Goal: Task Accomplishment & Management: Complete application form

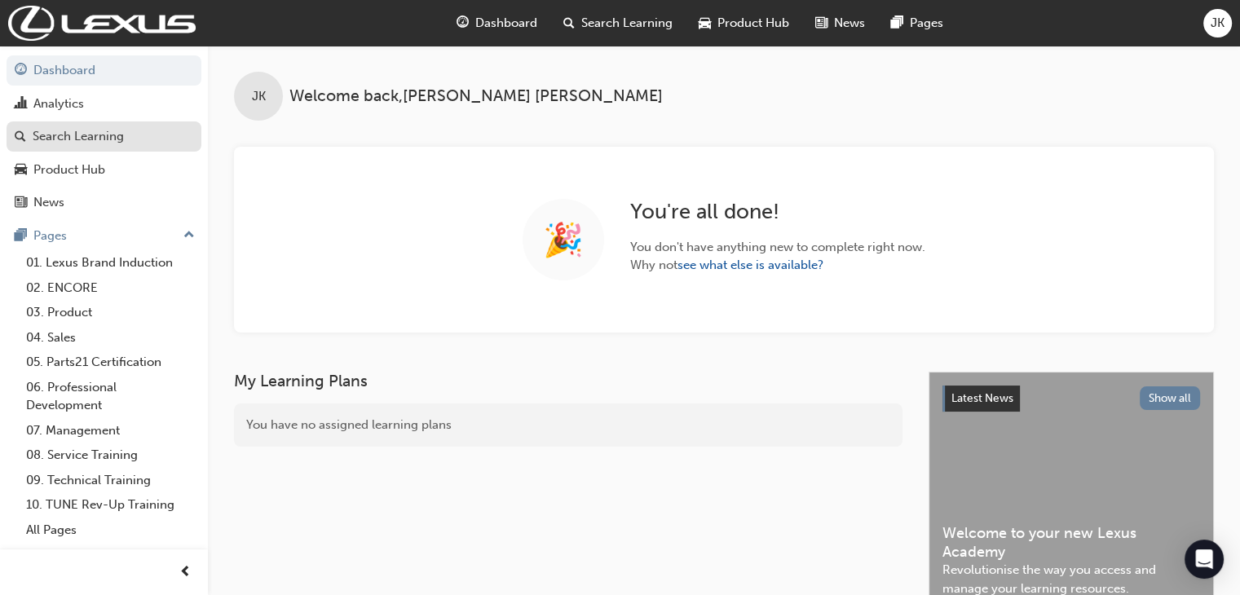
click at [85, 141] on div "Search Learning" at bounding box center [78, 136] width 91 height 19
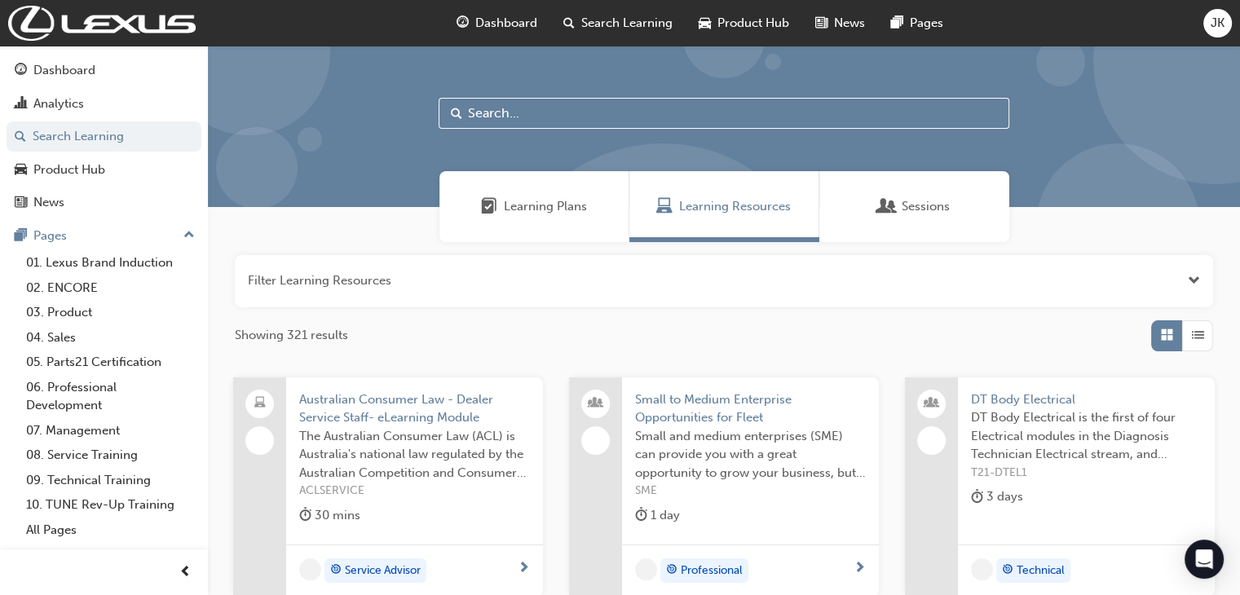
drag, startPoint x: 456, startPoint y: 108, endPoint x: 469, endPoint y: 108, distance: 13.0
click at [458, 108] on span "Search" at bounding box center [456, 113] width 11 height 19
click at [474, 111] on input "text" at bounding box center [723, 113] width 571 height 31
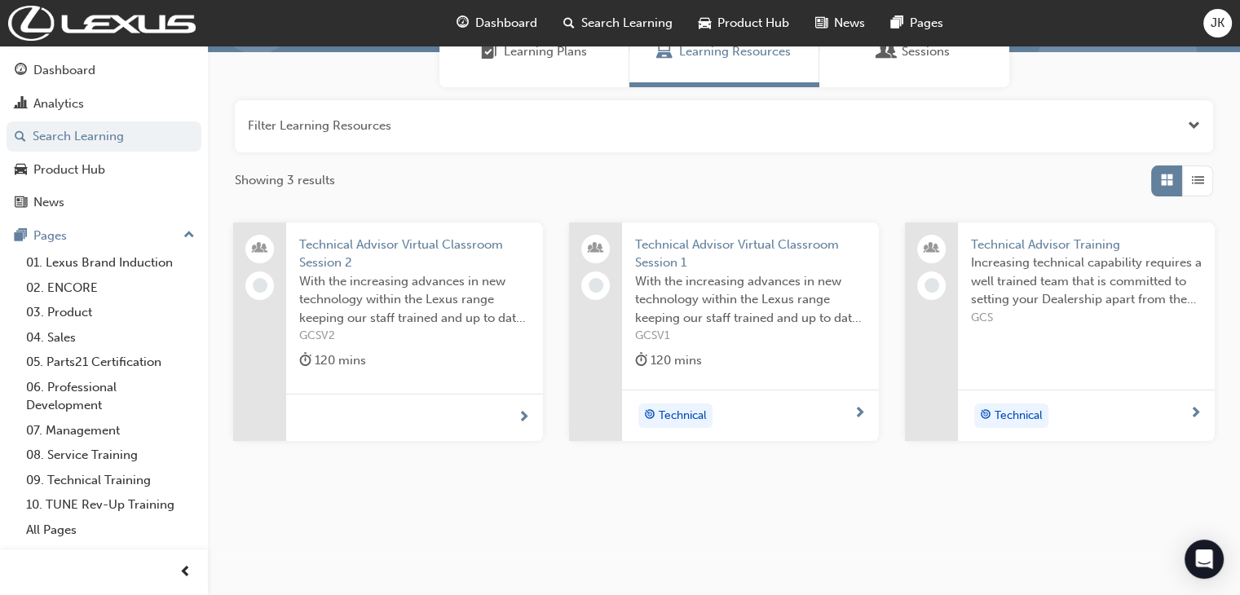
scroll to position [159, 0]
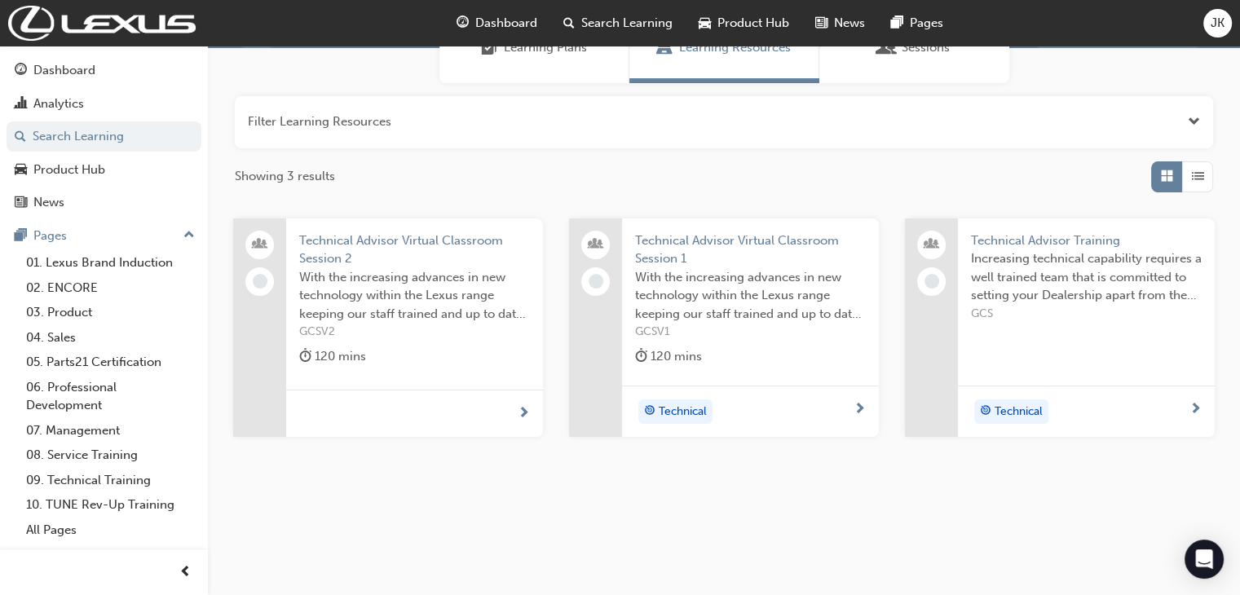
type input "technical advisor"
click at [1007, 240] on span "Technical Advisor Training" at bounding box center [1086, 240] width 231 height 19
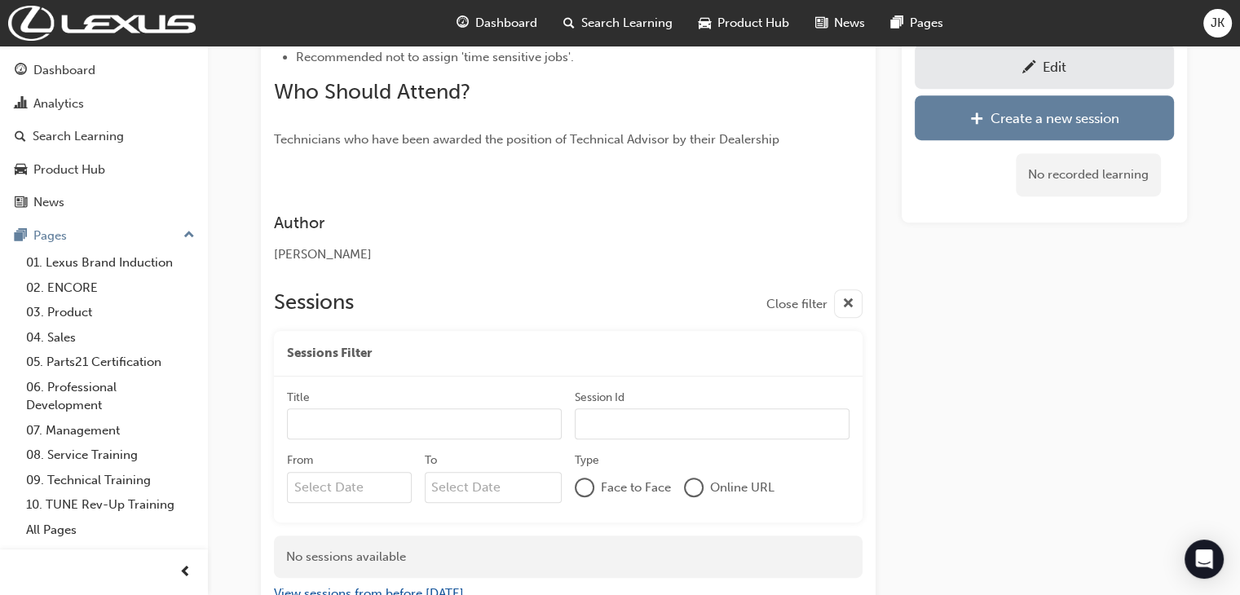
scroll to position [799, 0]
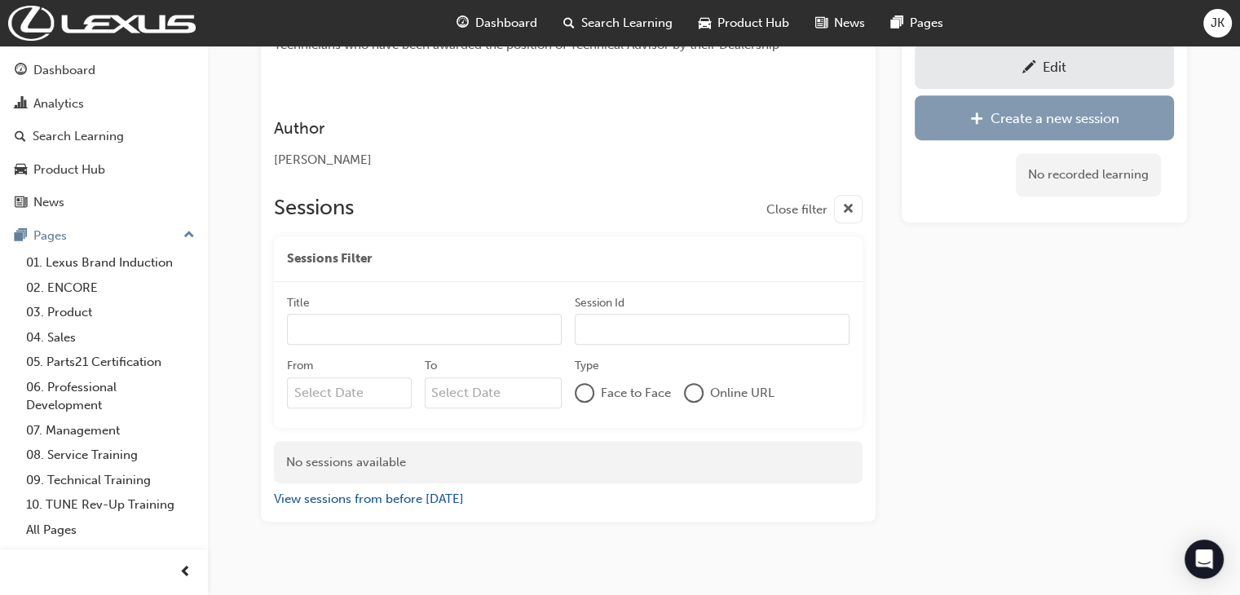
click at [990, 118] on div "Create a new session" at bounding box center [1054, 118] width 129 height 16
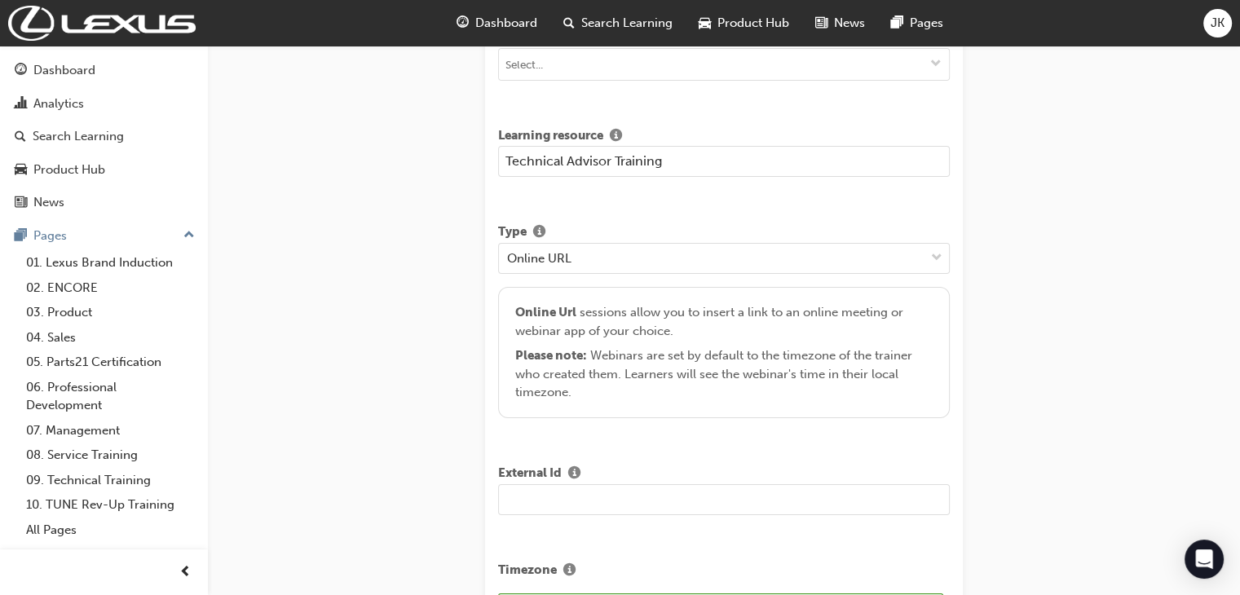
scroll to position [163, 0]
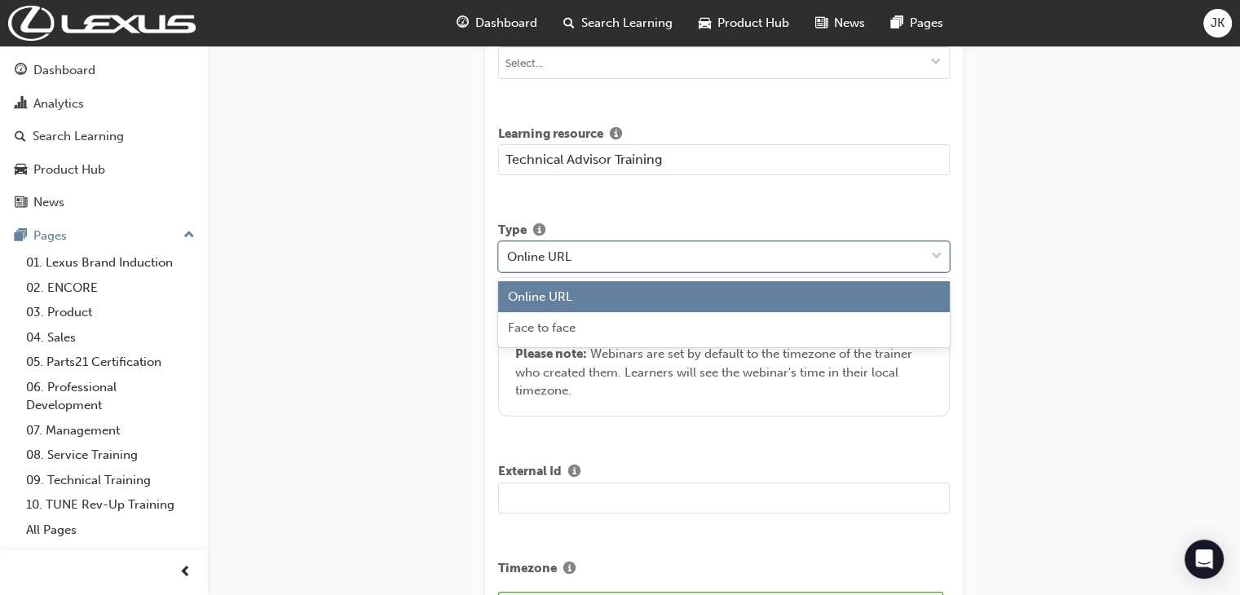
click at [936, 253] on span "down-icon" at bounding box center [936, 256] width 11 height 21
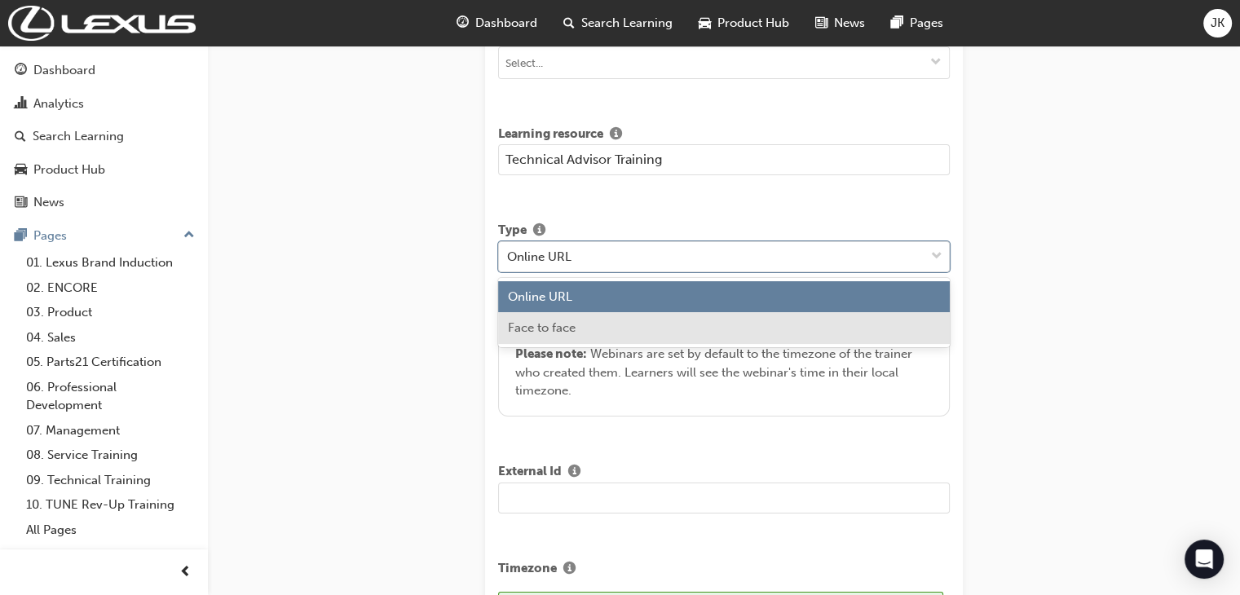
click at [548, 328] on span "Face to face" at bounding box center [542, 327] width 68 height 15
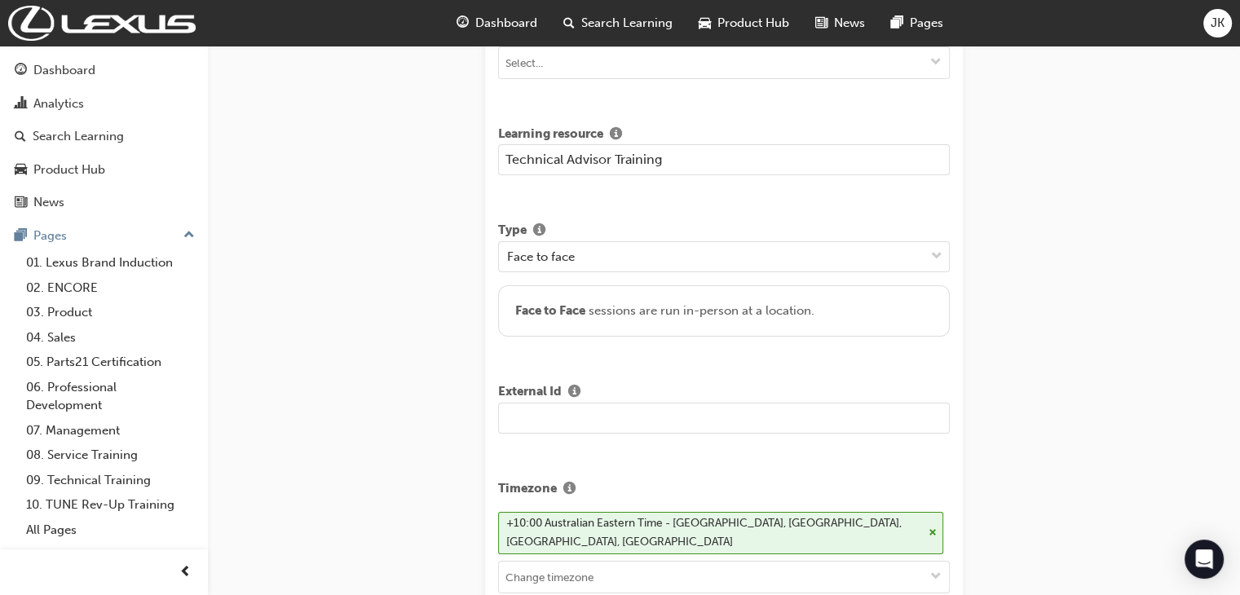
click at [509, 412] on input "text" at bounding box center [724, 418] width 452 height 31
paste input "GCS25002"
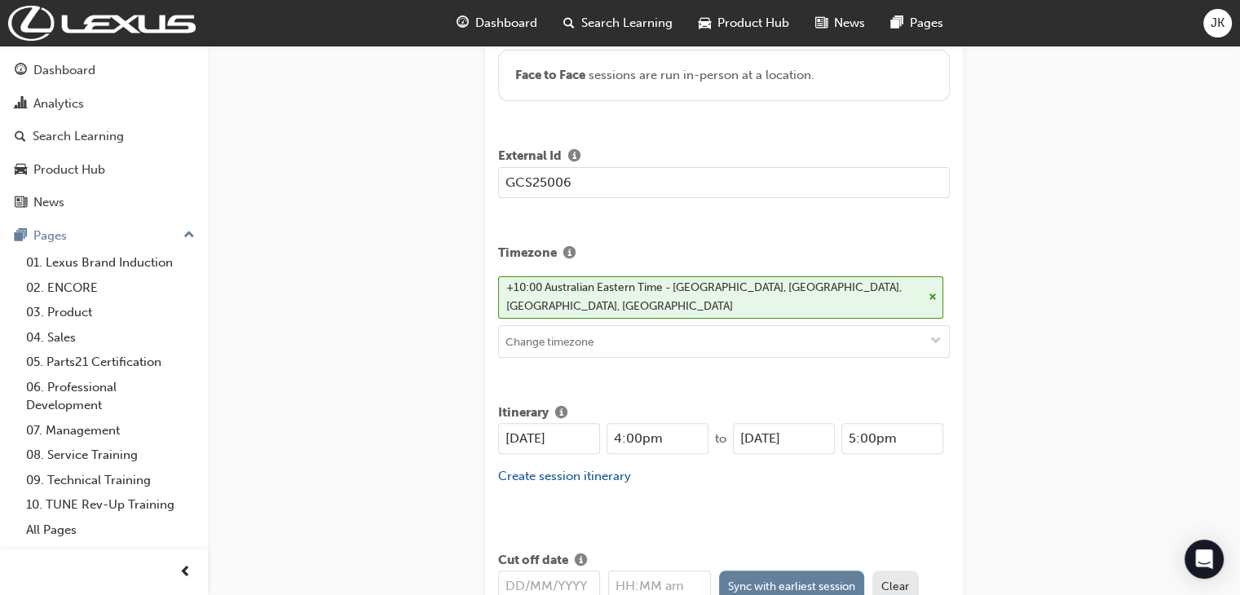
scroll to position [408, 0]
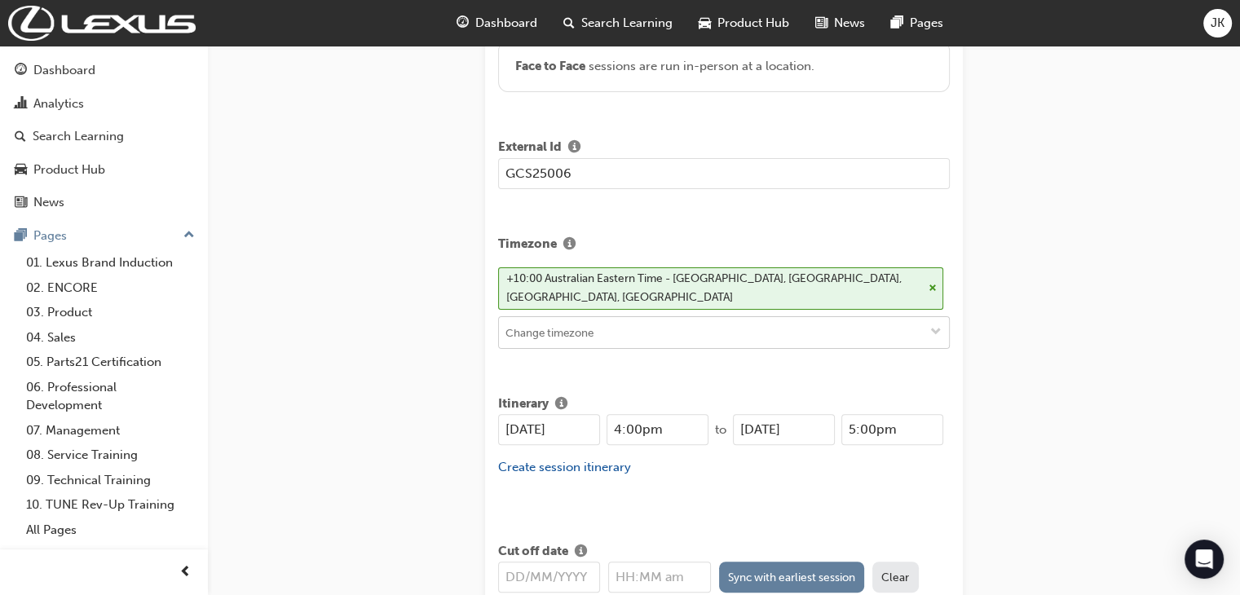
type input "GCS25006"
click at [525, 317] on input at bounding box center [724, 332] width 450 height 31
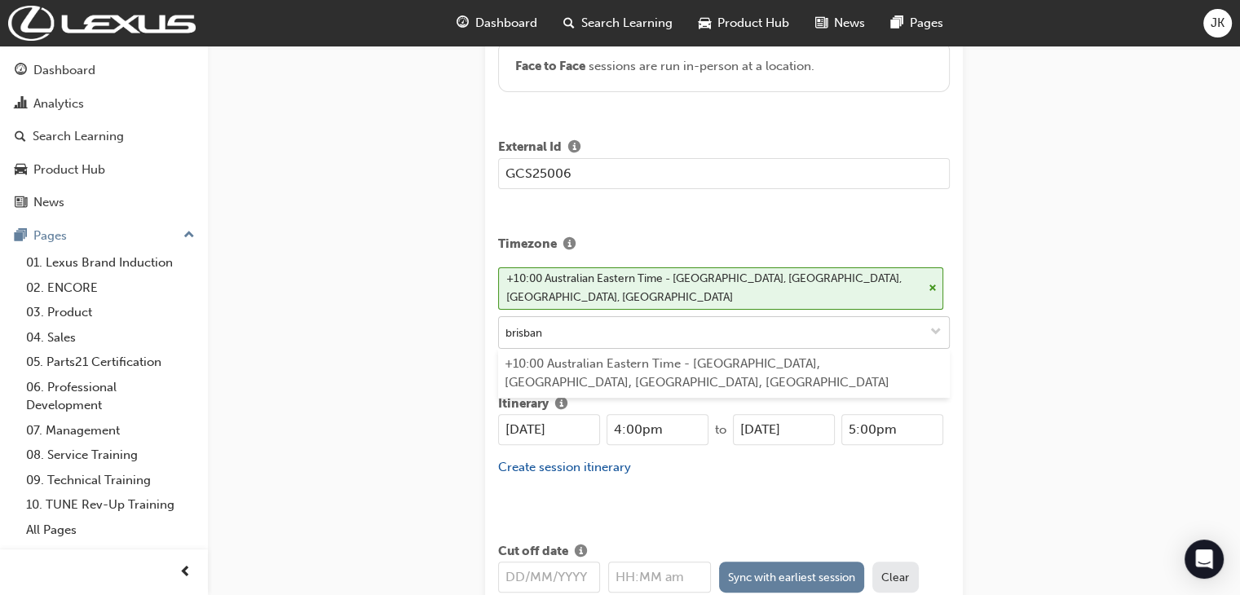
type input "brisbane"
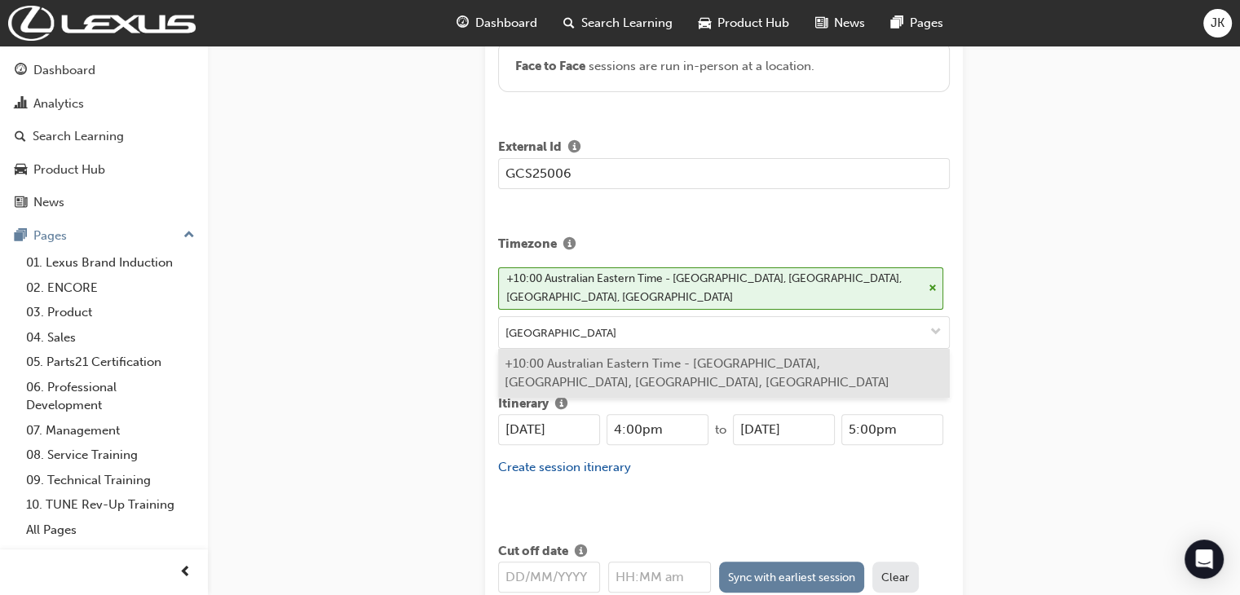
click at [544, 349] on li "+10:00 Australian Eastern Time - Brisbane, Gold Coast, Logan City, Townsville" at bounding box center [724, 373] width 452 height 49
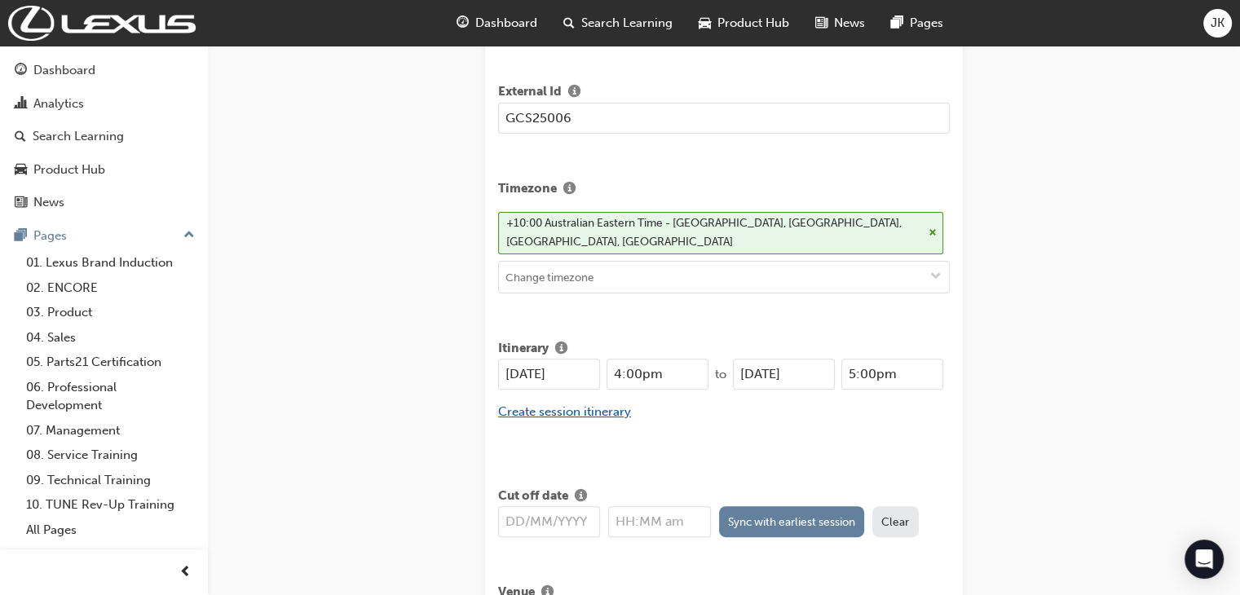
scroll to position [489, 0]
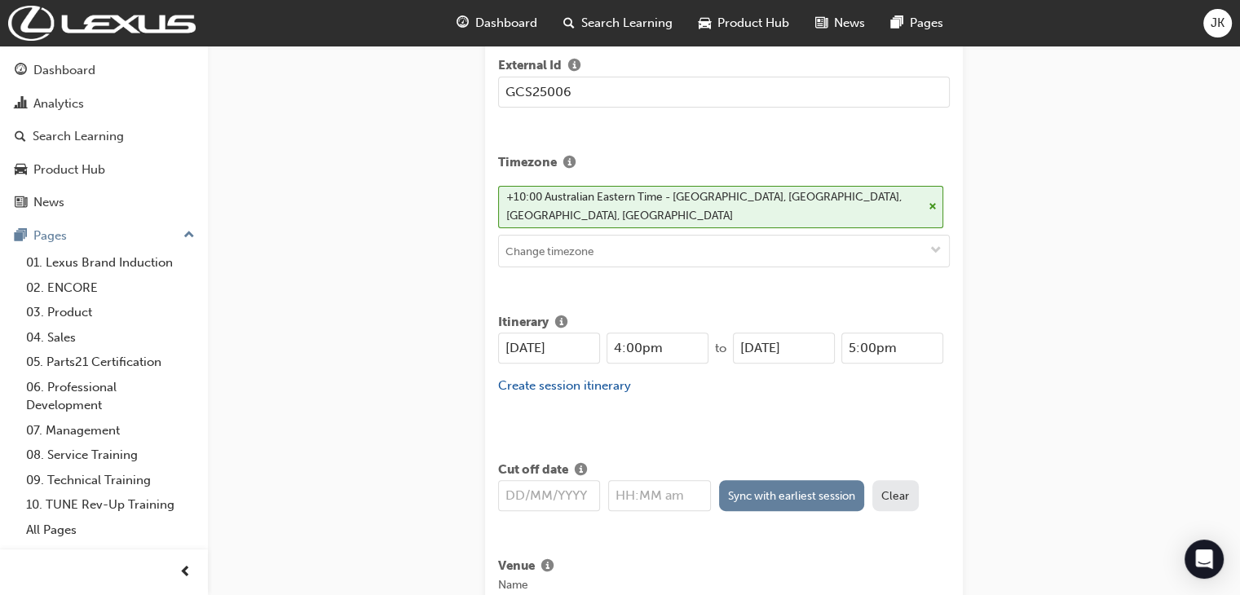
drag, startPoint x: 578, startPoint y: 328, endPoint x: 463, endPoint y: 340, distance: 115.6
paste input "15/10"
type input "15/10/2025"
click at [613, 333] on input "4:00pm" at bounding box center [657, 348] width 102 height 31
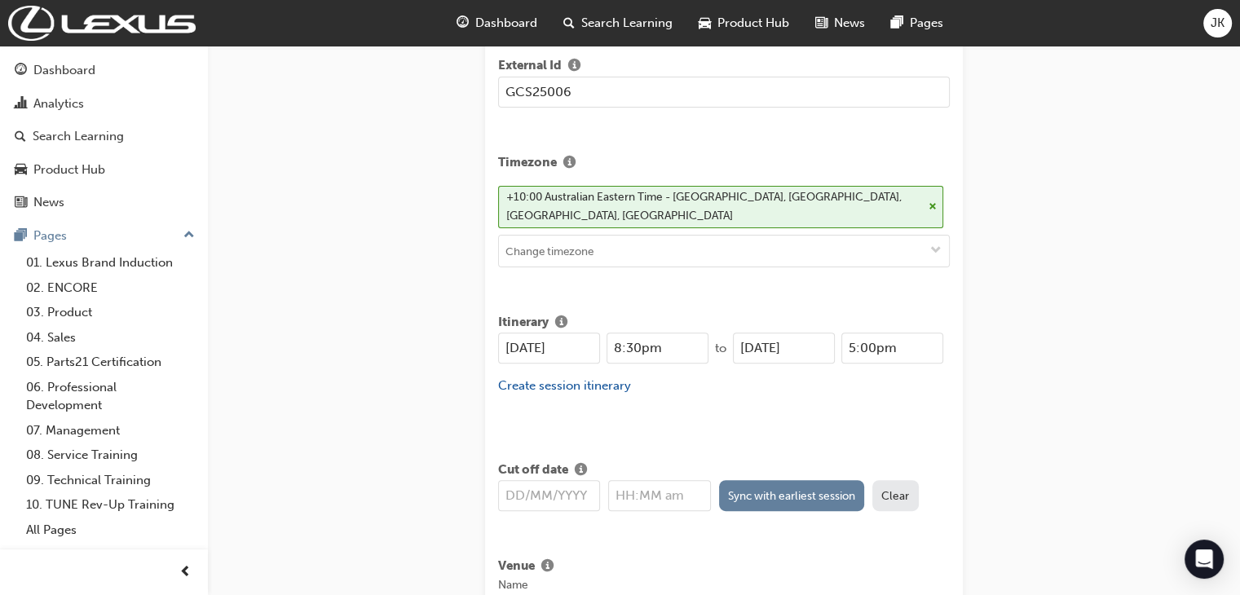
type input "8:30pm"
click at [851, 333] on input "5:00pm" at bounding box center [892, 348] width 102 height 31
type input "9:00am"
drag, startPoint x: 751, startPoint y: 328, endPoint x: 734, endPoint y: 328, distance: 16.3
click at [734, 333] on input "21/08/2025" at bounding box center [784, 348] width 102 height 31
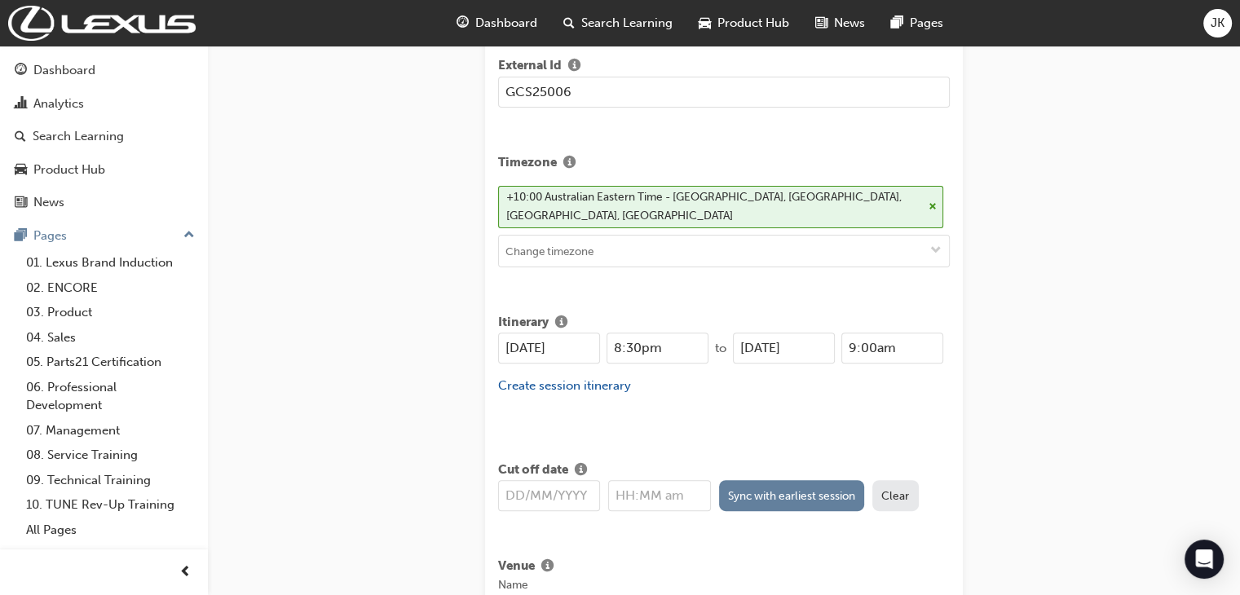
click at [767, 333] on input "15/08/2025" at bounding box center [784, 348] width 102 height 31
click at [759, 333] on input "15/08/2025" at bounding box center [784, 348] width 102 height 31
type input "15/10/2025"
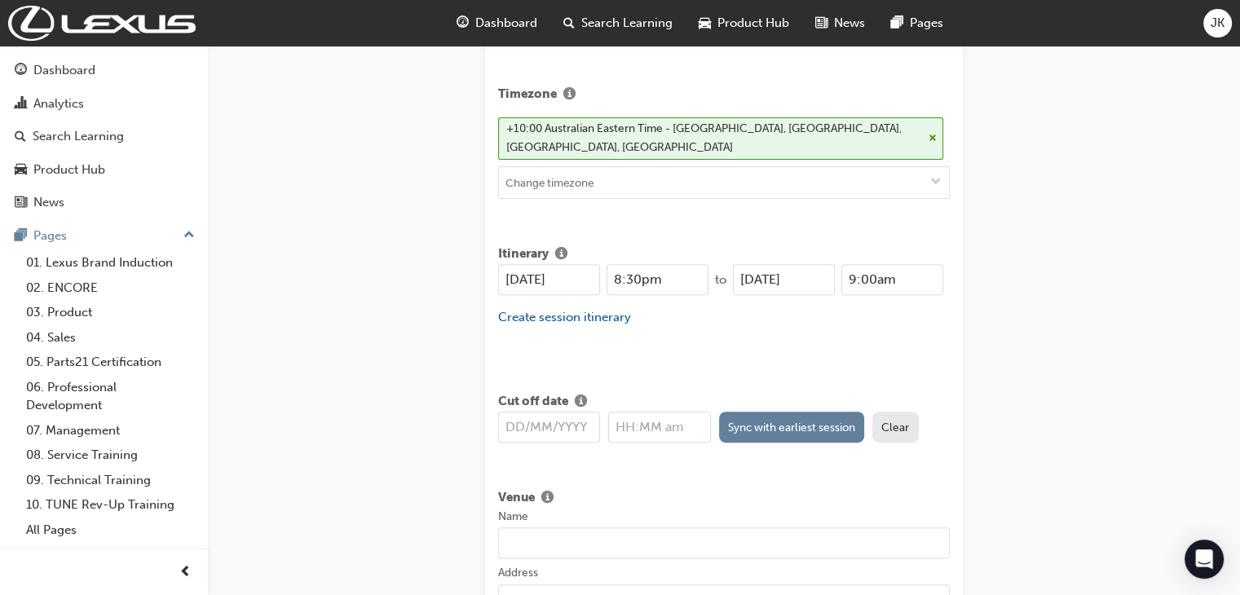
scroll to position [652, 0]
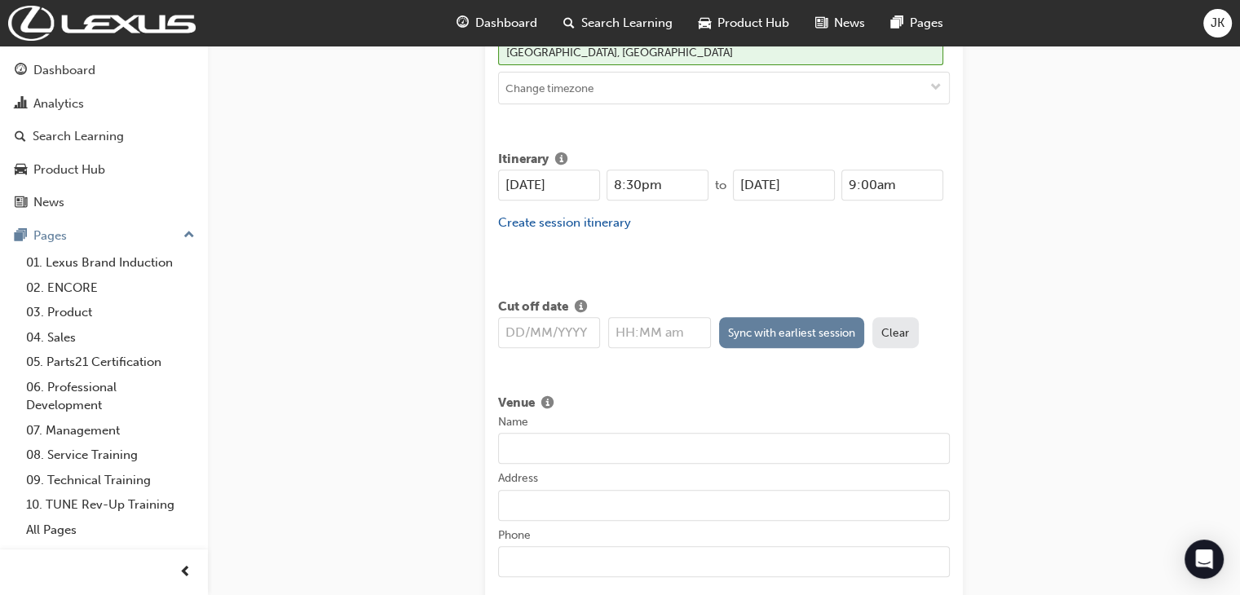
click at [512, 317] on input "text" at bounding box center [549, 332] width 102 height 31
paste input "14/10/2025"
type input "14/10/2025"
type input "12:00am"
type input "14/10/2025"
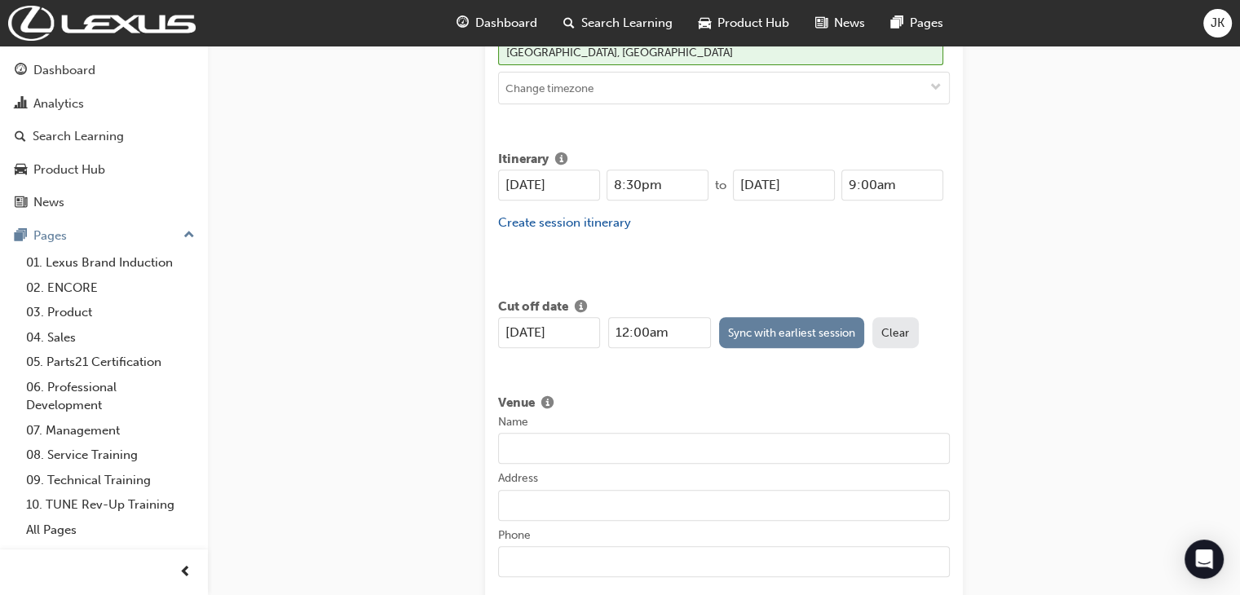
click at [629, 317] on input "12:00am" at bounding box center [659, 332] width 102 height 31
click at [657, 317] on input "17:00am" at bounding box center [659, 332] width 102 height 31
type input "5:00am"
click at [641, 170] on input "8:30pm" at bounding box center [657, 185] width 102 height 31
type input "8:30am"
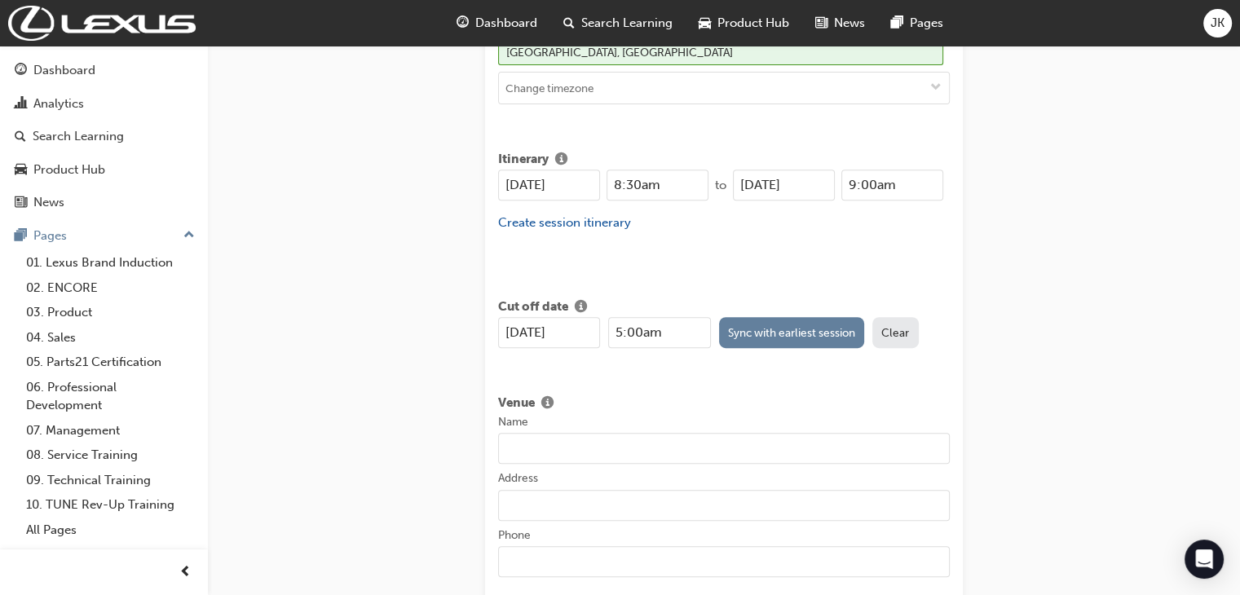
drag, startPoint x: 854, startPoint y: 164, endPoint x: 844, endPoint y: 163, distance: 9.8
click at [844, 170] on input "9:00am" at bounding box center [892, 185] width 102 height 31
click at [878, 170] on input "4:00am" at bounding box center [892, 185] width 102 height 31
type input "4:00pm"
click at [506, 434] on input "Name" at bounding box center [724, 448] width 452 height 31
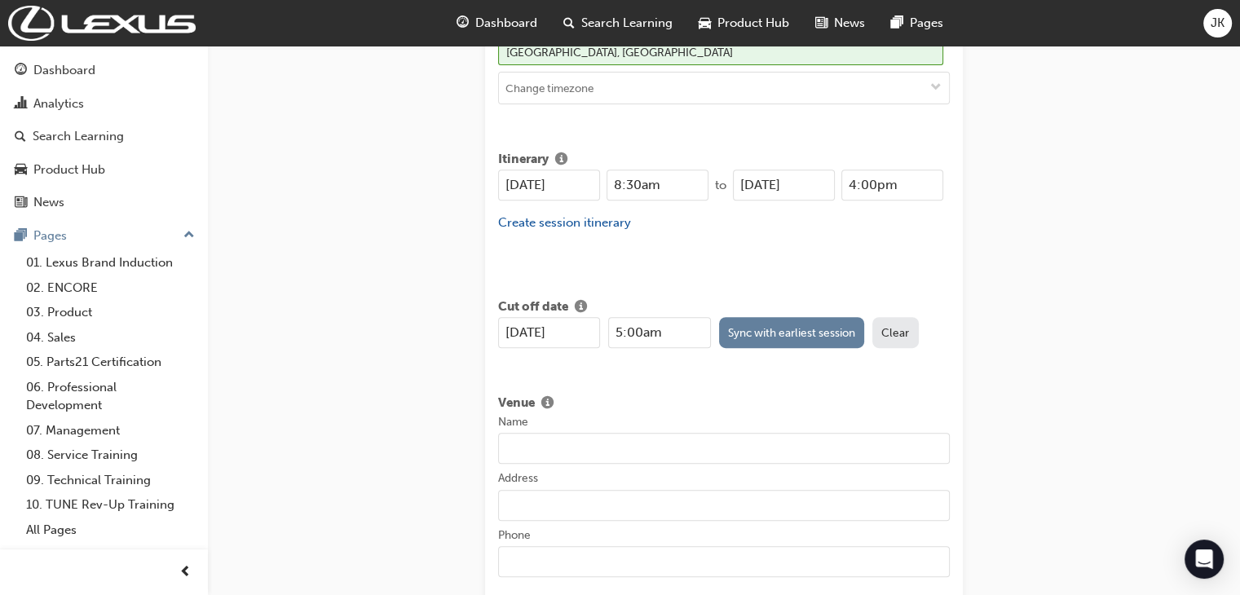
paste input "NRO - Toyota Training Centre"
type input "NRO - Toyota Training Centre"
click at [515, 490] on input "Address" at bounding box center [724, 505] width 452 height 31
paste input "20 Paradise Road Acacia Ridge QLD 4110"
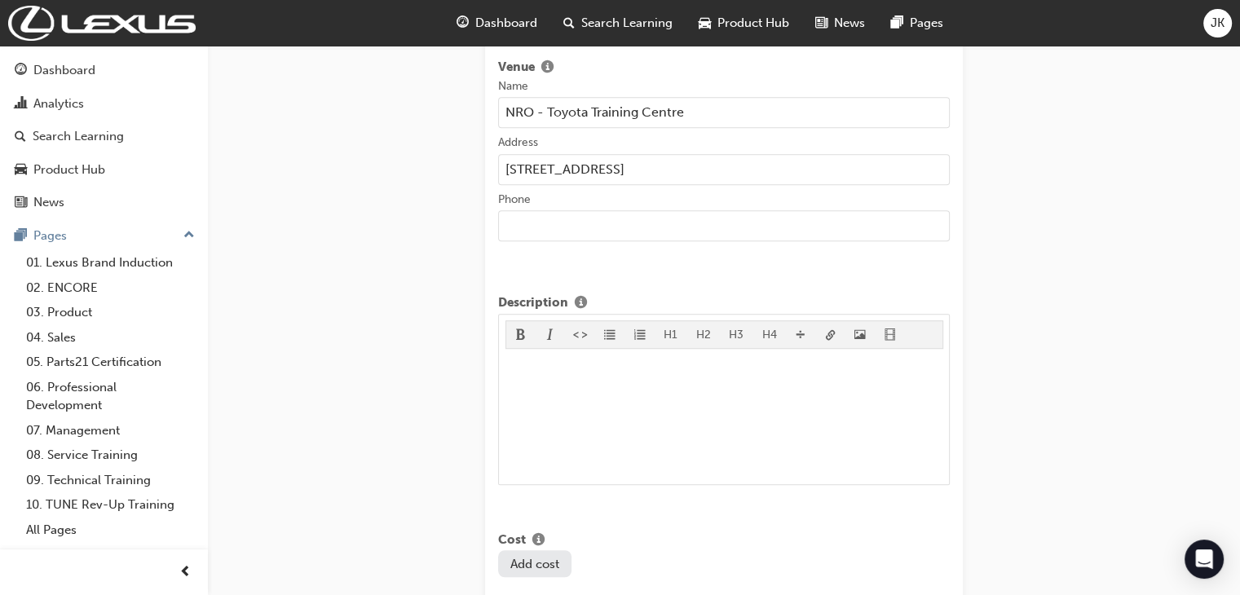
scroll to position [1141, 0]
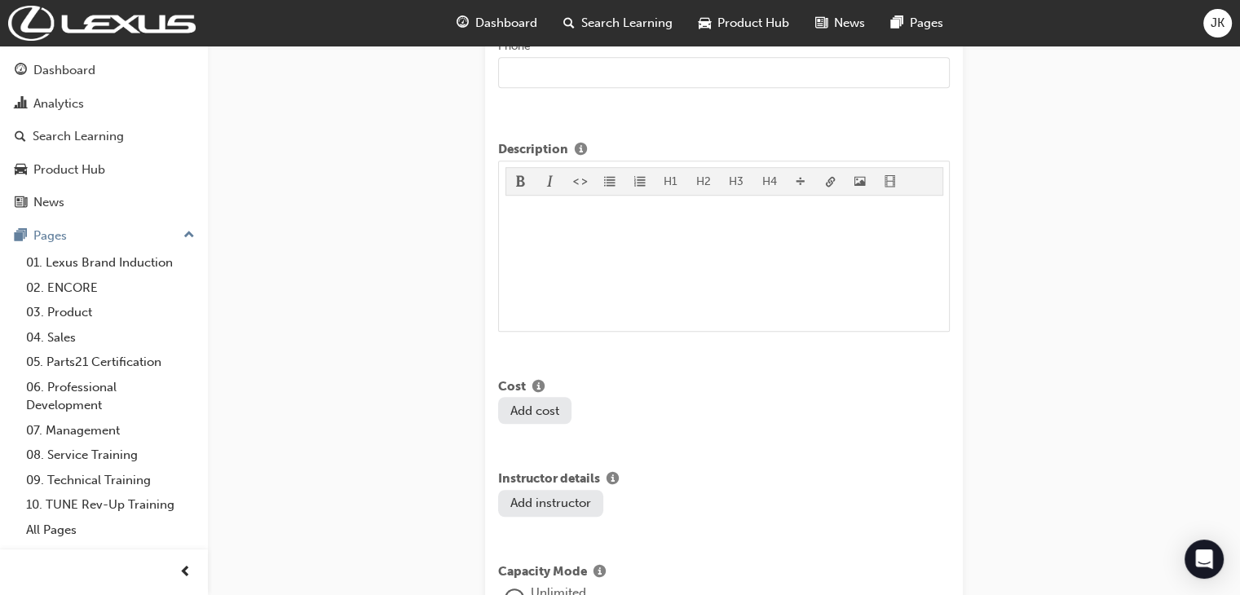
type input "20 Paradise Road Acacia Ridge QLD 4110"
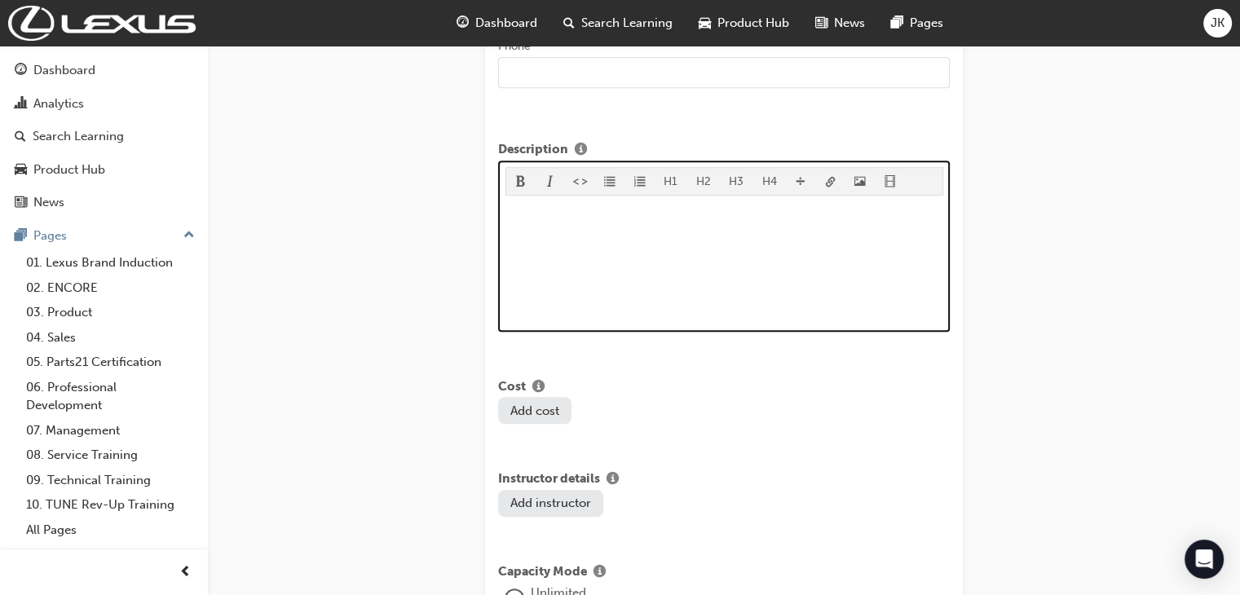
click at [509, 202] on p "﻿" at bounding box center [724, 212] width 438 height 20
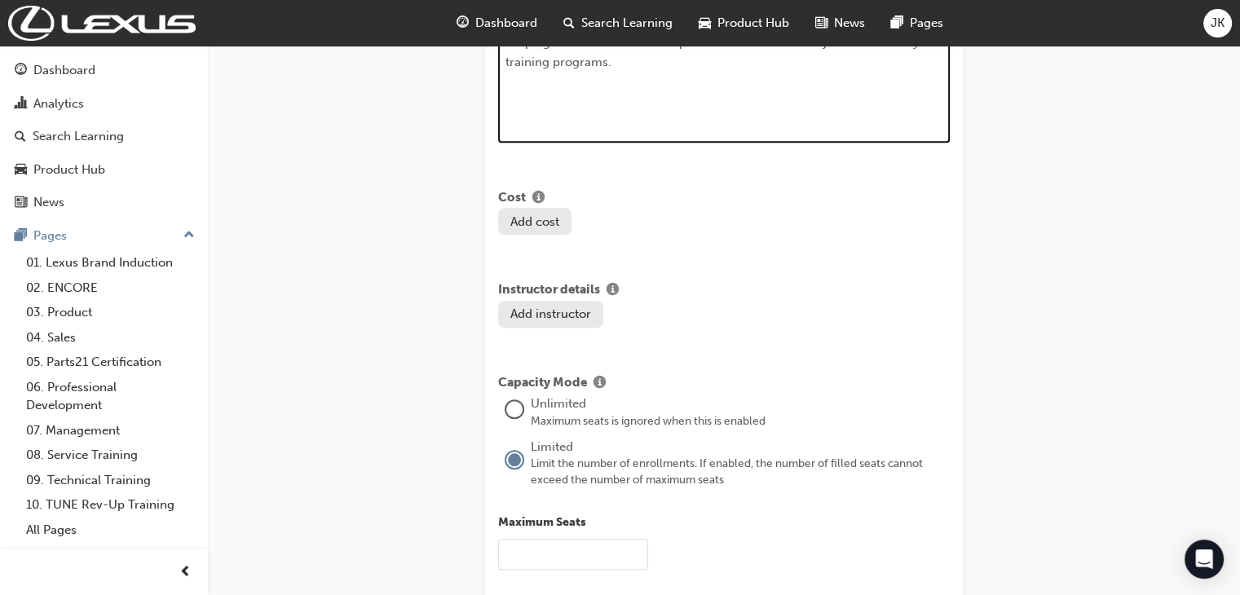
scroll to position [1401, 0]
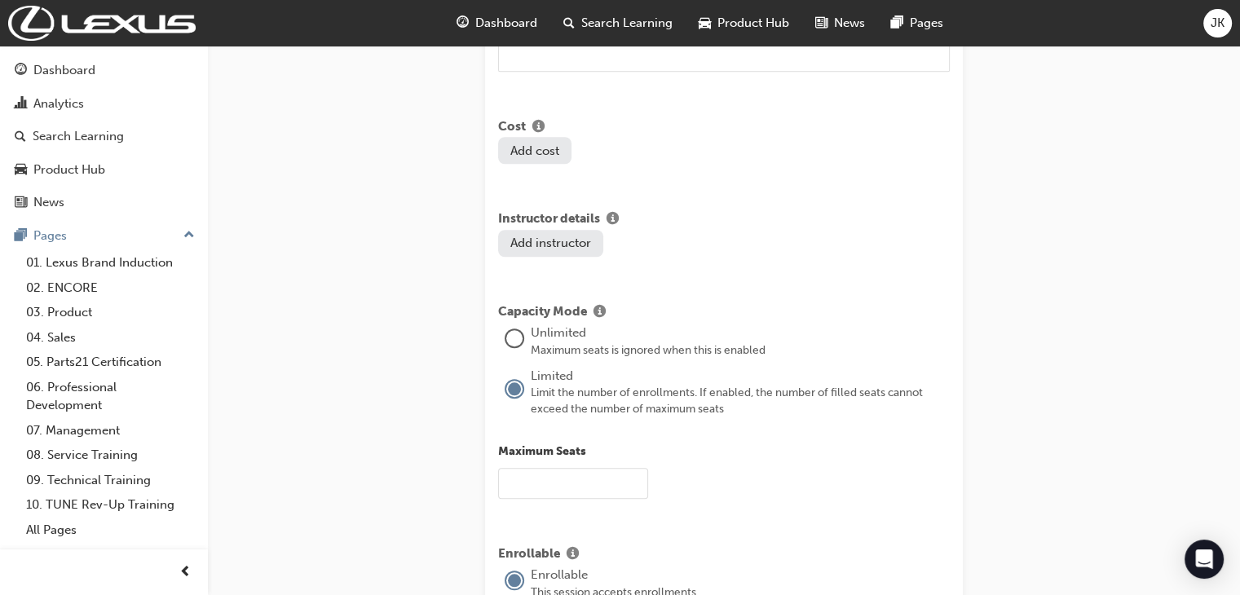
click at [529, 137] on button "Add cost" at bounding box center [534, 150] width 73 height 27
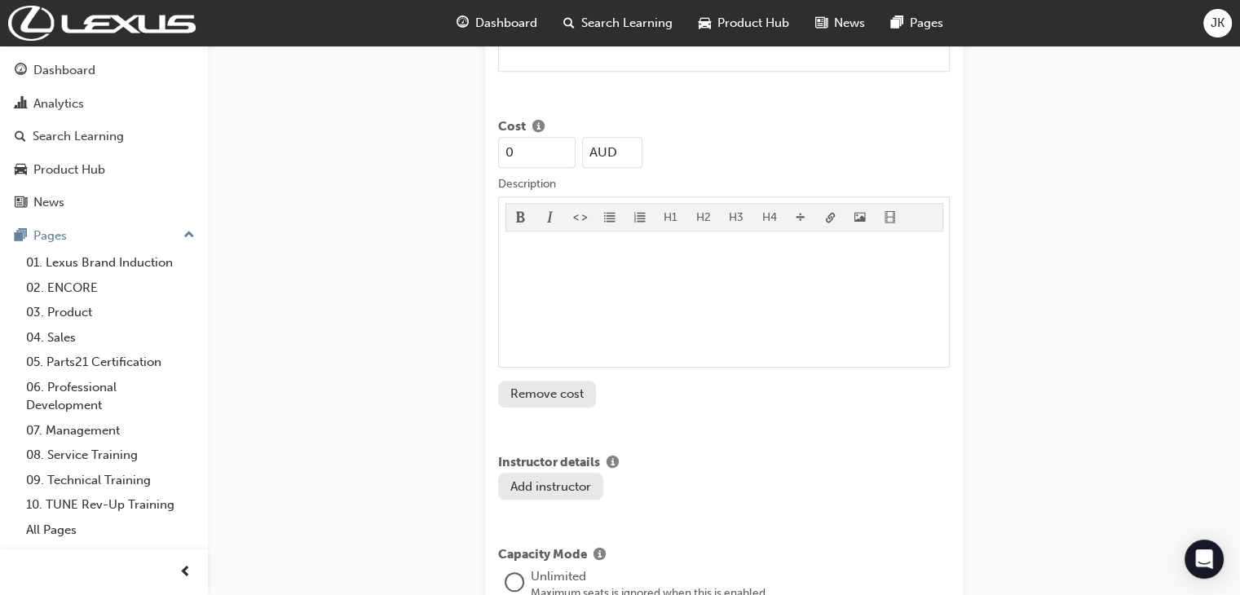
drag, startPoint x: 509, startPoint y: 138, endPoint x: 527, endPoint y: 136, distance: 18.8
click at [527, 137] on input "0" at bounding box center [536, 152] width 77 height 31
type input "595"
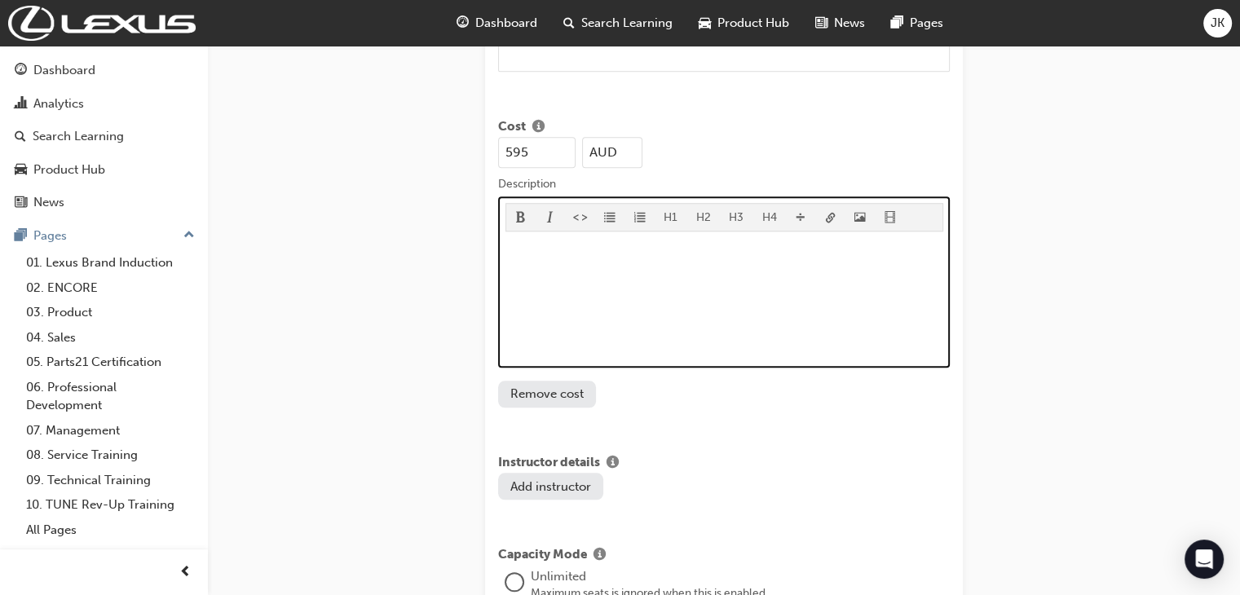
click at [509, 238] on p "﻿" at bounding box center [724, 248] width 438 height 20
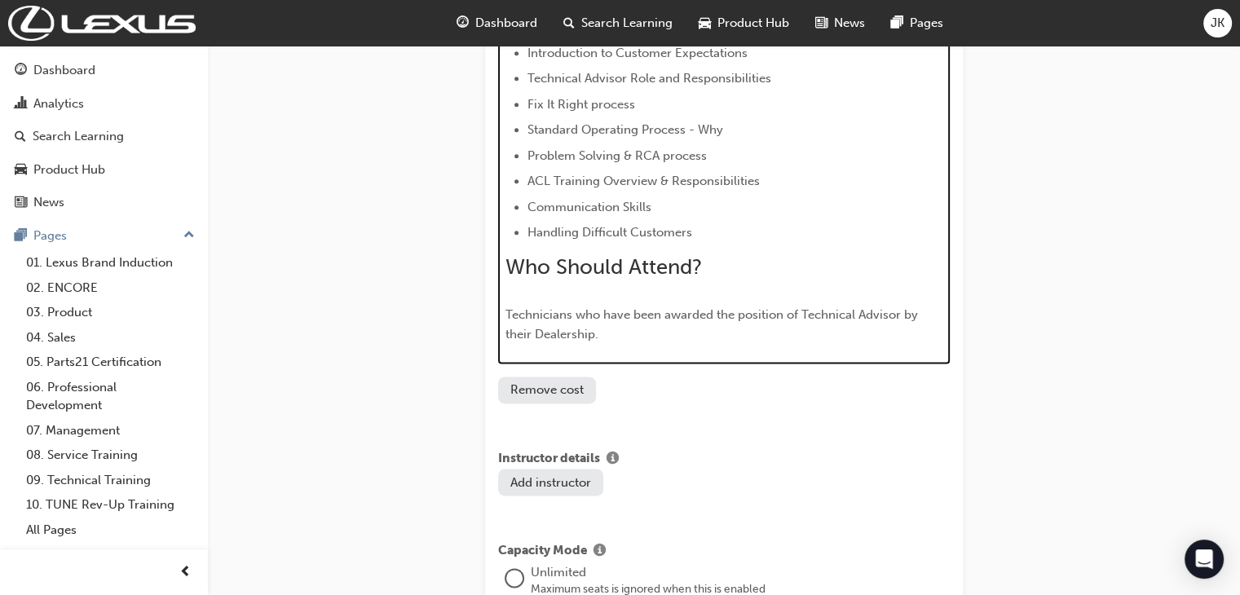
scroll to position [2239, 0]
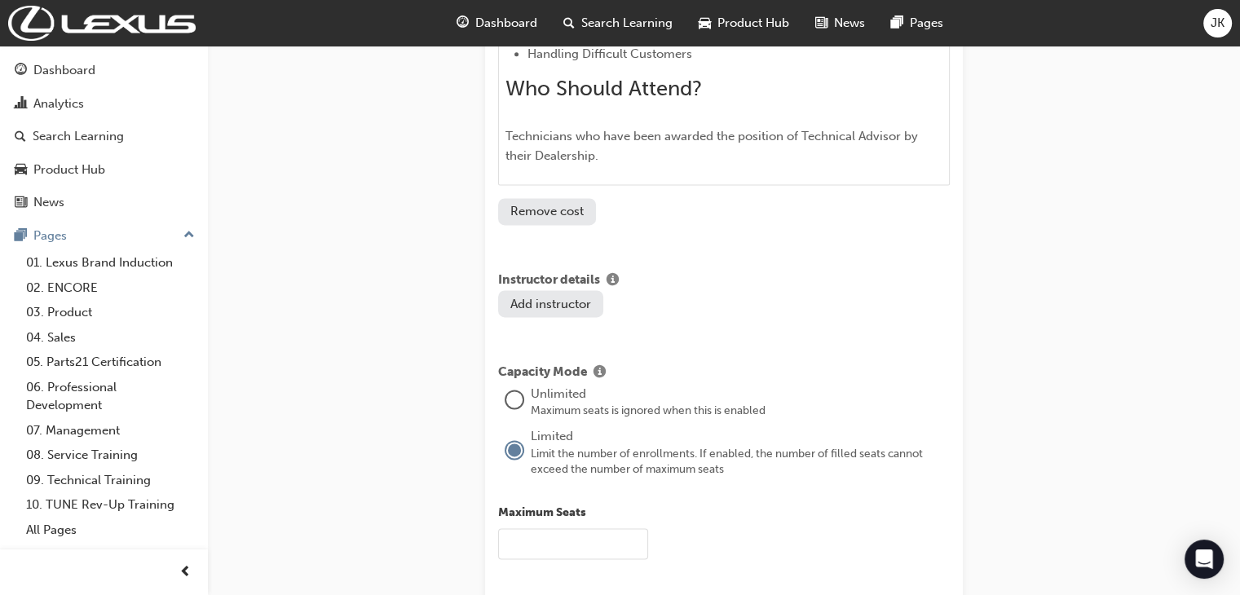
click at [516, 528] on input "text" at bounding box center [573, 543] width 150 height 31
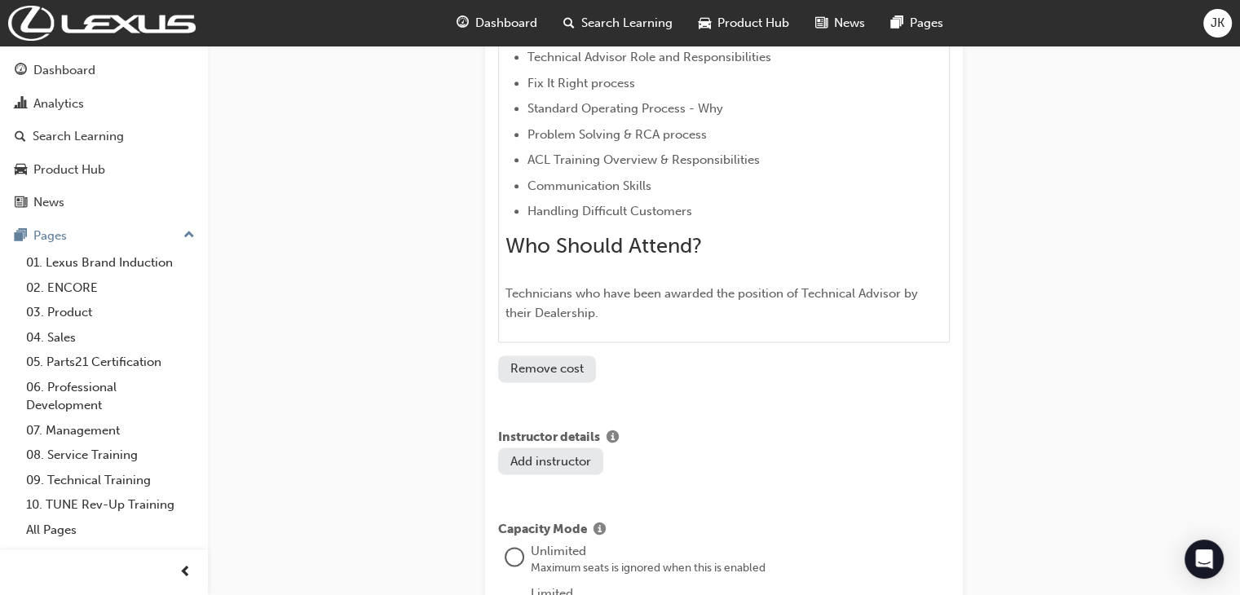
scroll to position [2076, 0]
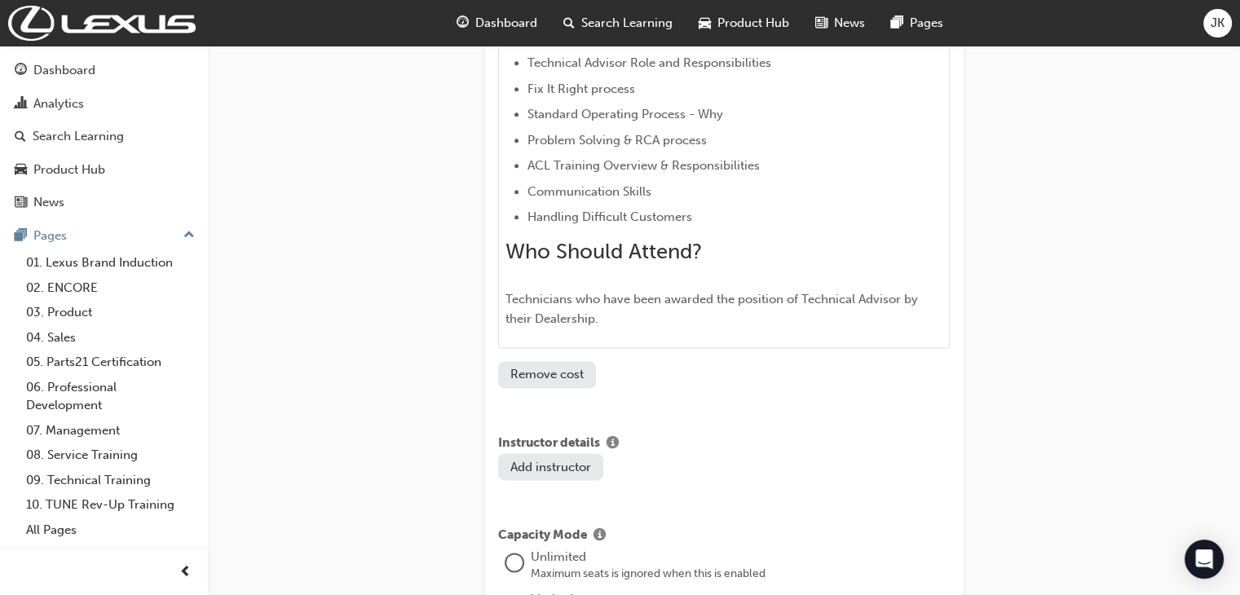
type input "5"
click at [544, 453] on button "Add instructor" at bounding box center [550, 466] width 105 height 27
click at [590, 453] on input "Name" at bounding box center [647, 468] width 150 height 31
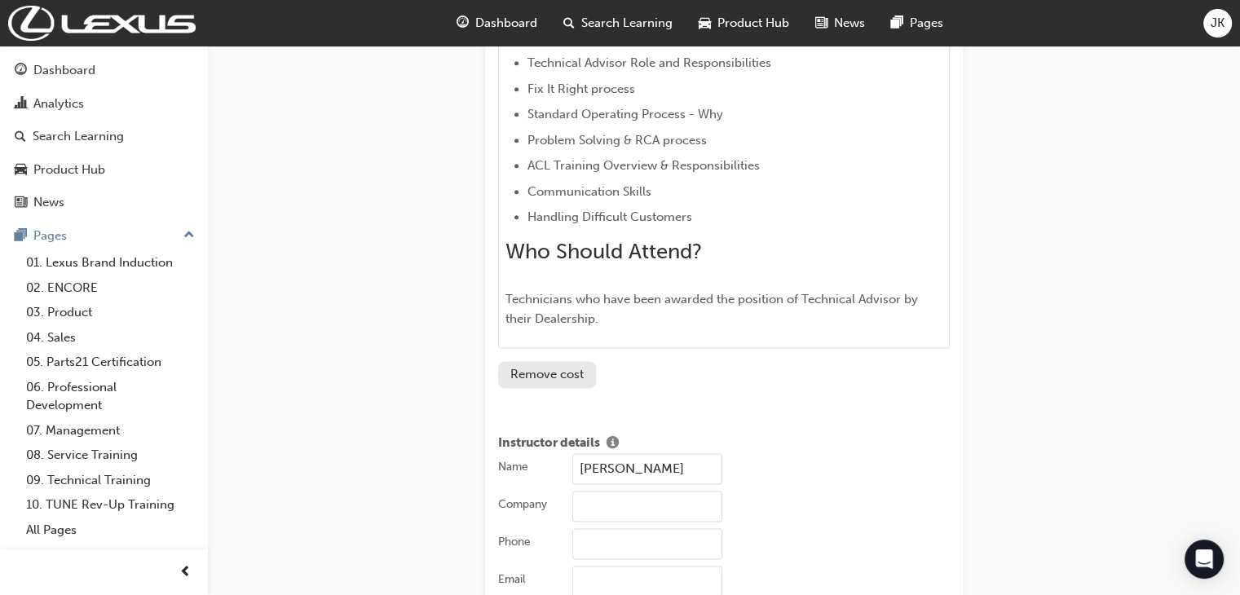
click at [618, 453] on input "John mitchell" at bounding box center [647, 468] width 150 height 31
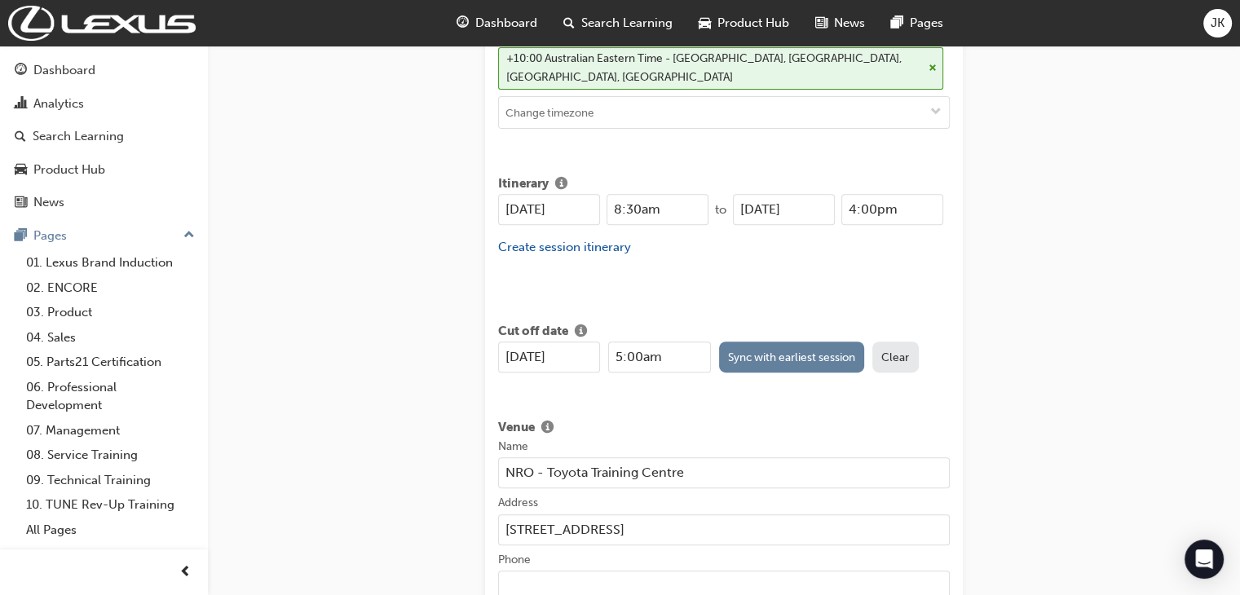
scroll to position [609, 0]
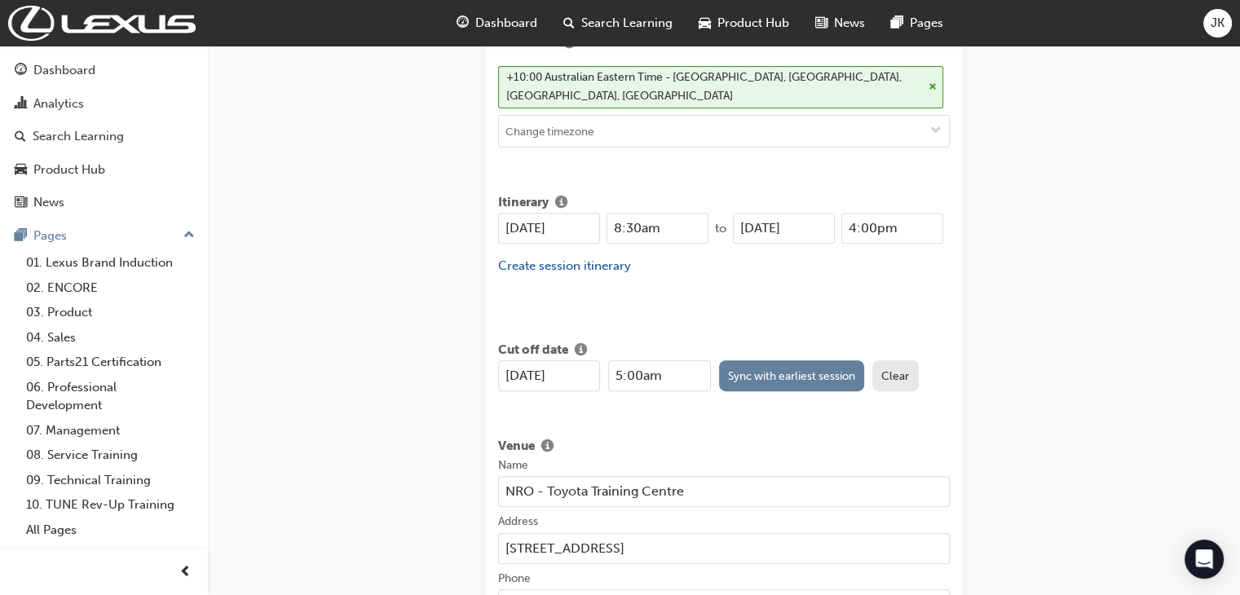
type input "John Mitchell"
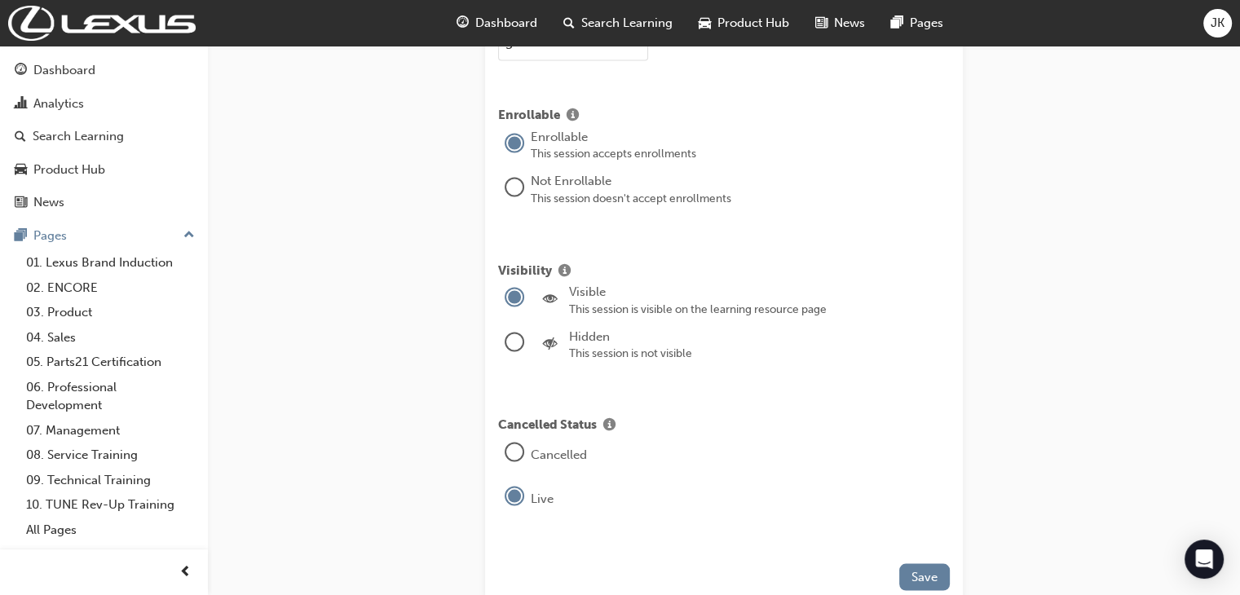
scroll to position [2891, 0]
click at [929, 566] on span "Save" at bounding box center [924, 573] width 26 height 15
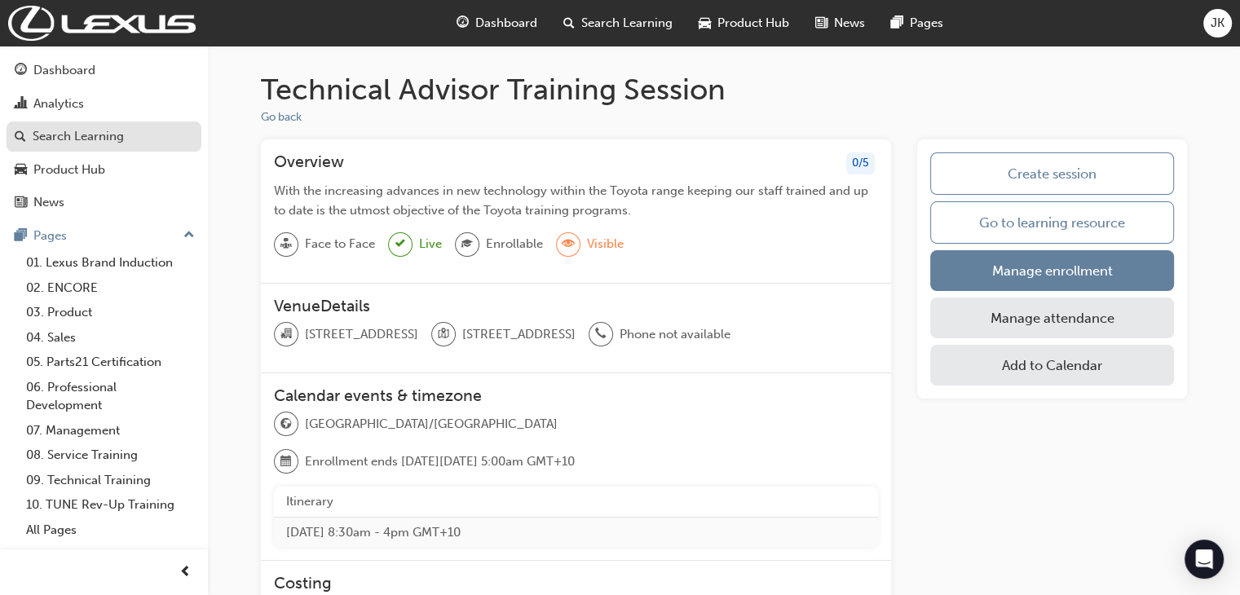
click at [104, 141] on div "Search Learning" at bounding box center [78, 136] width 91 height 19
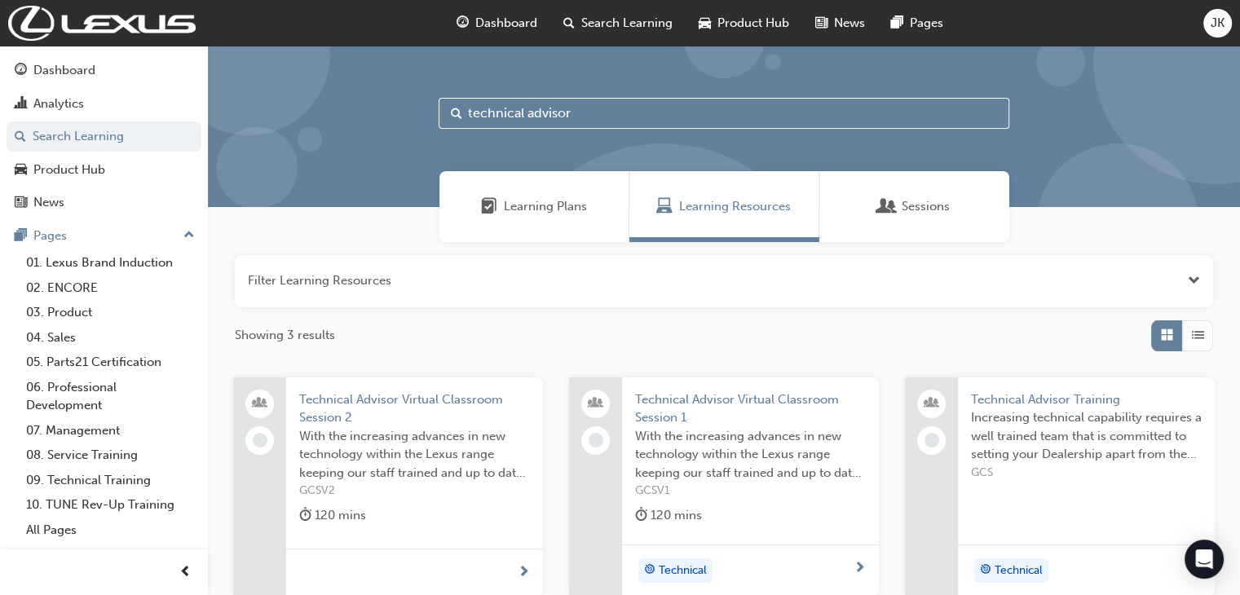
click at [1007, 401] on span "Technical Advisor Training" at bounding box center [1086, 399] width 231 height 19
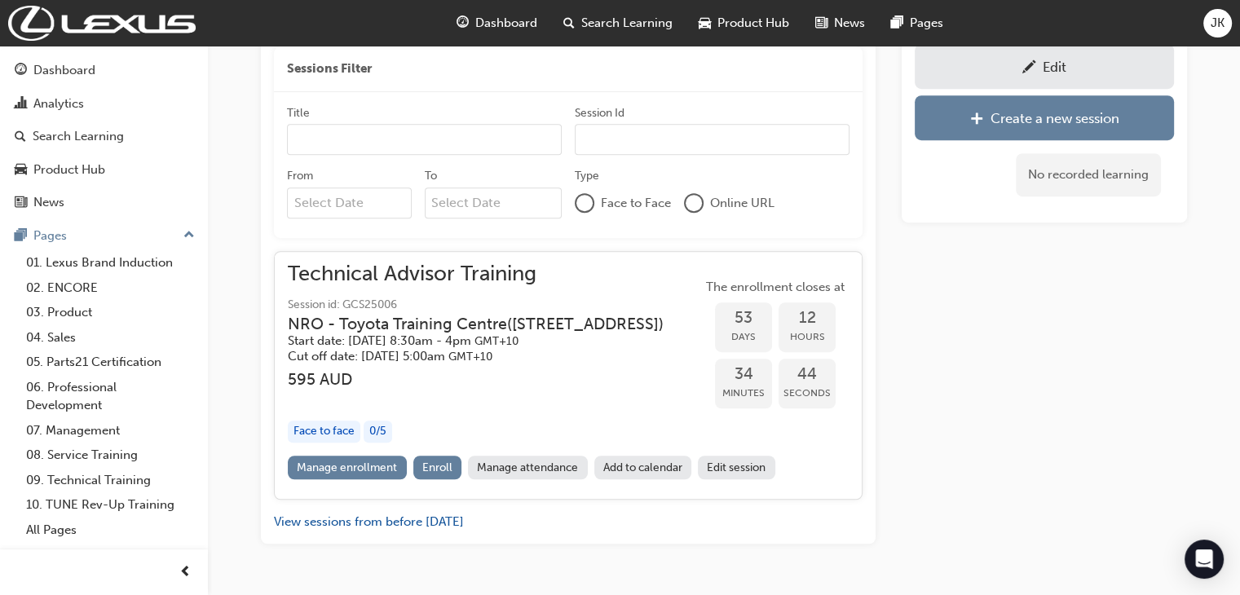
scroll to position [1029, 0]
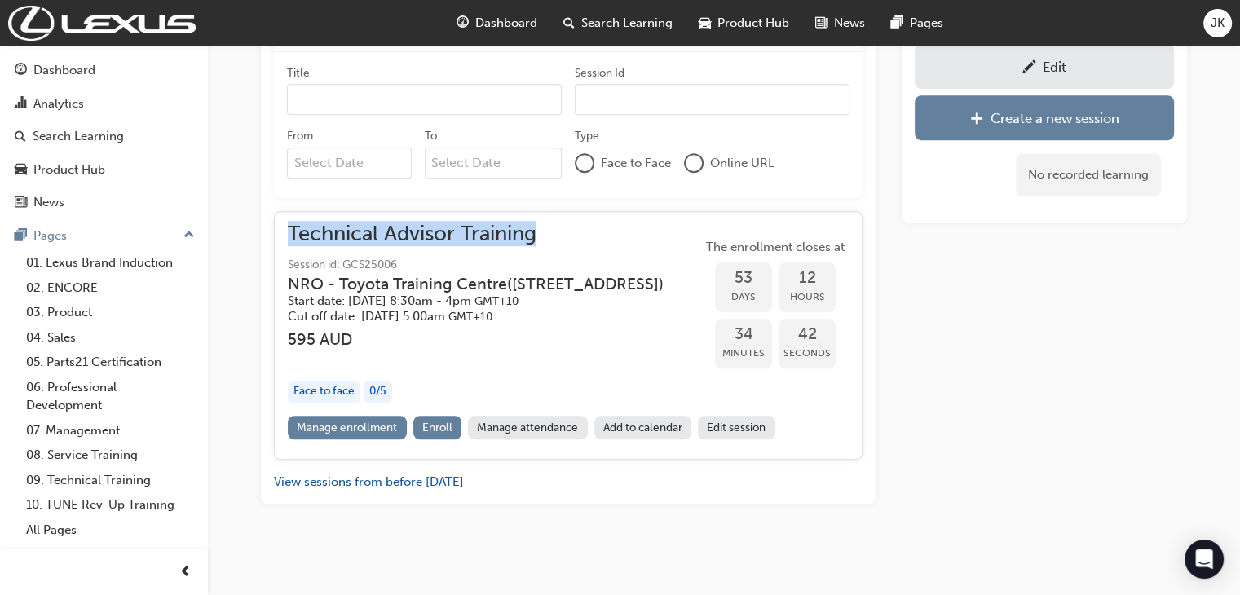
drag, startPoint x: 266, startPoint y: 187, endPoint x: 671, endPoint y: 209, distance: 405.7
